Goal: Complete application form

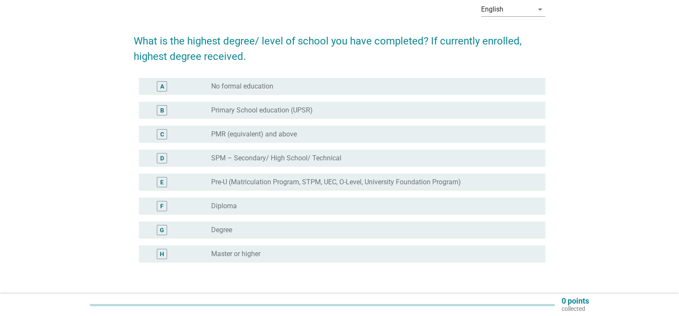
click at [302, 232] on div "radio_button_unchecked Degree" at bounding box center [371, 230] width 320 height 9
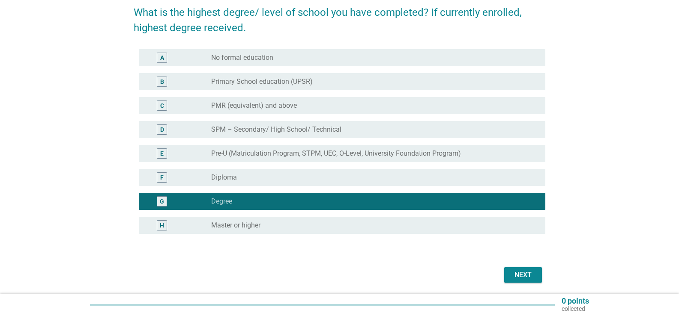
scroll to position [101, 0]
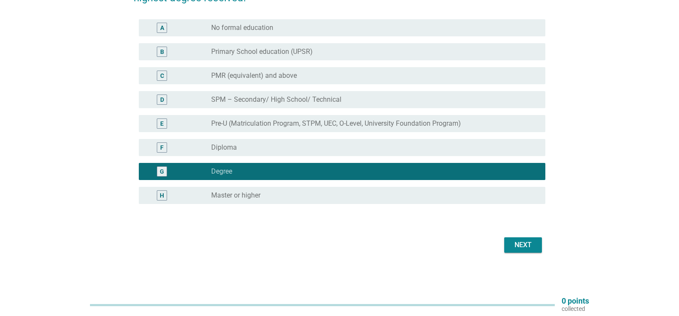
click at [524, 249] on div "Next" at bounding box center [523, 245] width 24 height 10
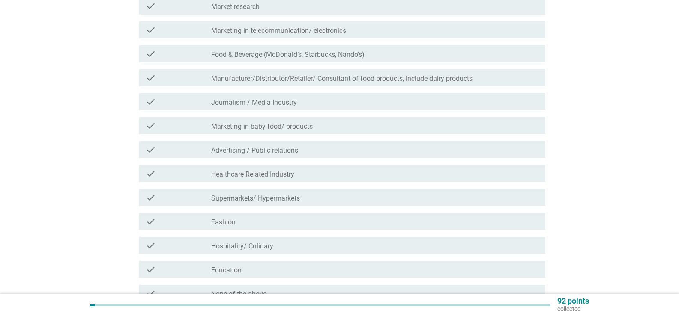
scroll to position [171, 0]
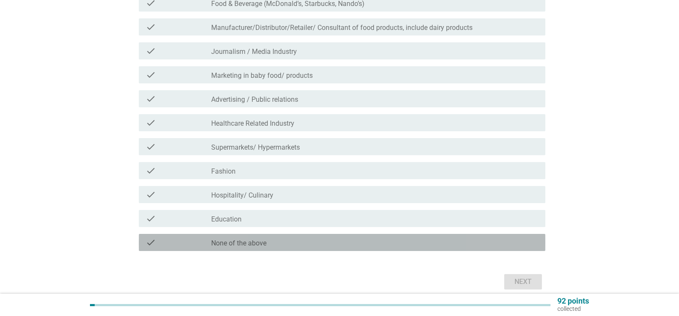
click at [271, 250] on div "check check_box_outline_blank None of the above" at bounding box center [342, 242] width 406 height 17
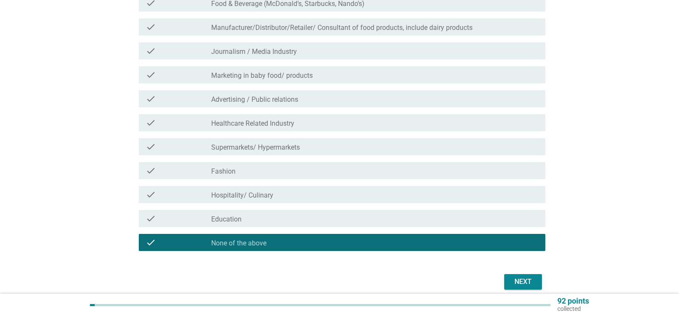
click at [511, 280] on div "Next" at bounding box center [523, 282] width 24 height 10
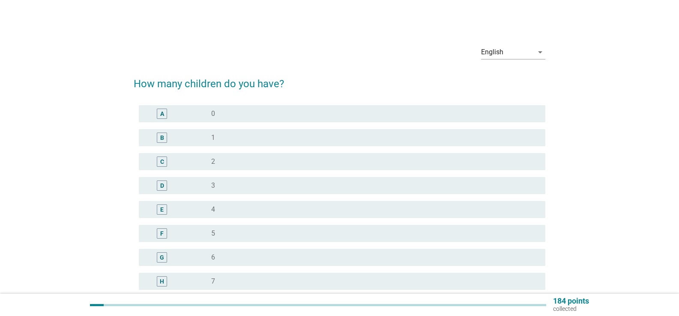
click at [262, 119] on div "radio_button_unchecked 0" at bounding box center [374, 114] width 327 height 10
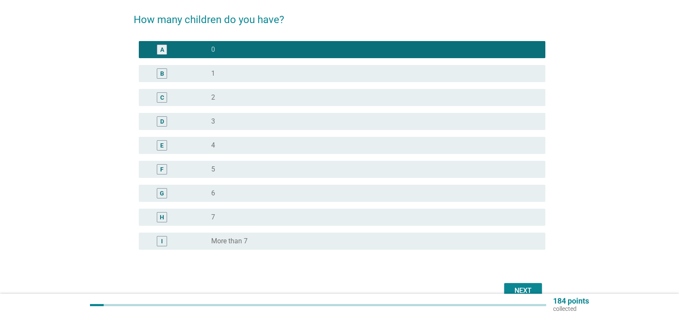
scroll to position [110, 0]
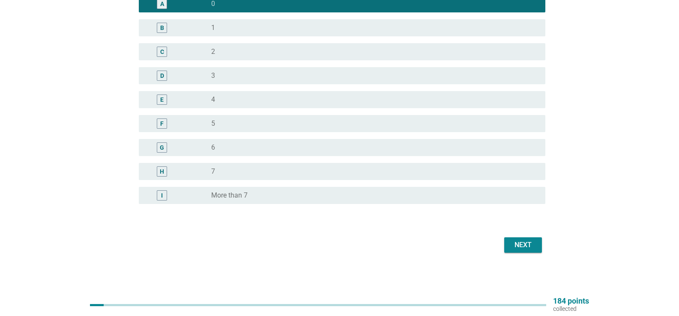
click at [519, 242] on div "Next" at bounding box center [523, 245] width 24 height 10
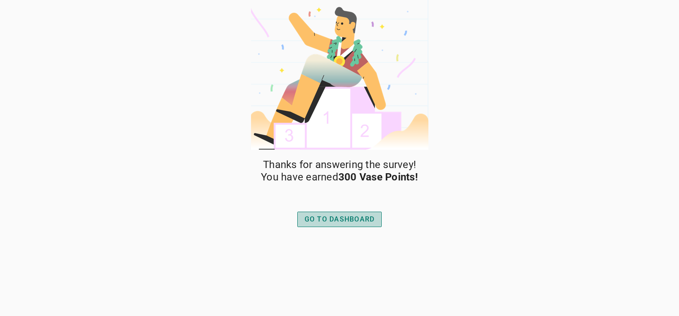
click at [361, 217] on div "GO TO DASHBOARD" at bounding box center [339, 220] width 70 height 10
